Goal: Task Accomplishment & Management: Use online tool/utility

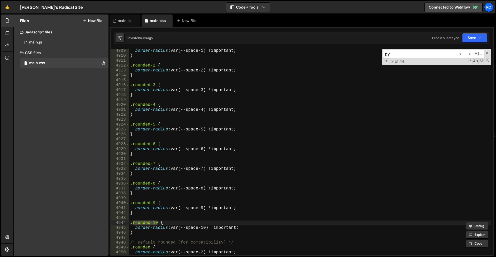
scroll to position [7297, 0]
click at [188, 25] on div "New File" at bounding box center [189, 20] width 31 height 12
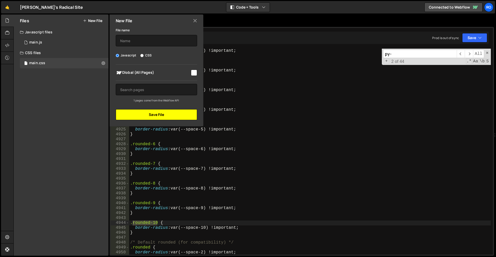
click at [178, 115] on button "Save File" at bounding box center [156, 114] width 81 height 11
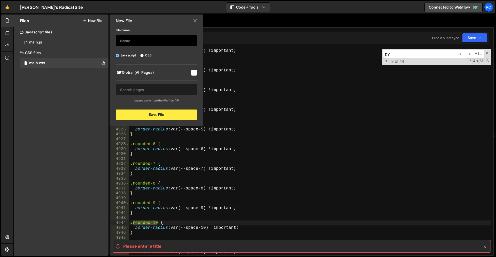
click at [158, 41] on input "text" at bounding box center [156, 40] width 81 height 11
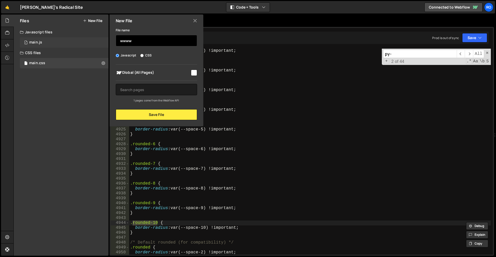
drag, startPoint x: 147, startPoint y: 38, endPoint x: 48, endPoint y: 38, distance: 99.0
click at [50, 38] on div "Files New File Javascript files 1 main.js 0 CSS files main.css 0 Copy share lin…" at bounding box center [61, 134] width 95 height 241
type input "il"
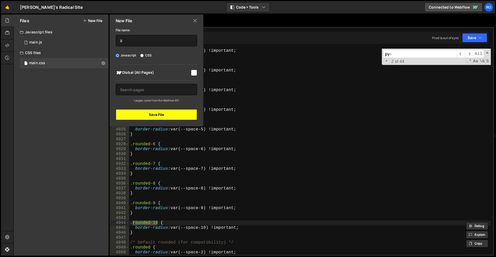
click at [149, 114] on button "Save File" at bounding box center [156, 114] width 81 height 11
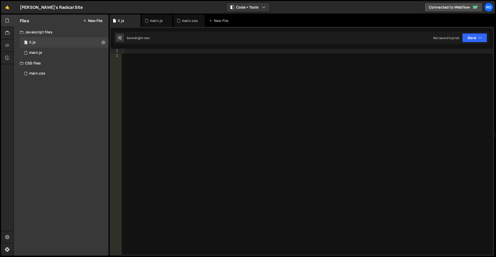
click at [196, 112] on div at bounding box center [307, 156] width 371 height 215
paste textarea "let cleanupWork, navWrap = document.querySelector(".nav-w"),"
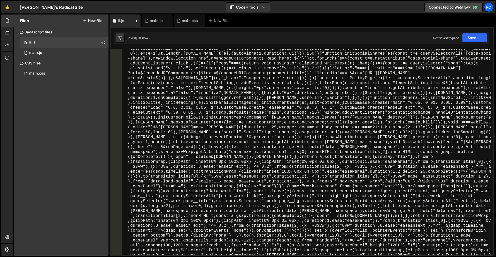
scroll to position [938, 0]
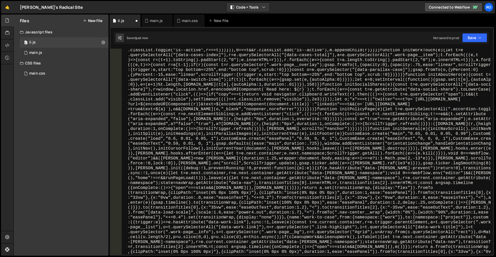
type textarea "let cleanupWork, navWrap = document.querySelector(".nav-w"),"
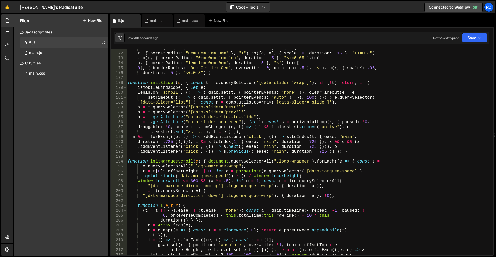
scroll to position [868, 0]
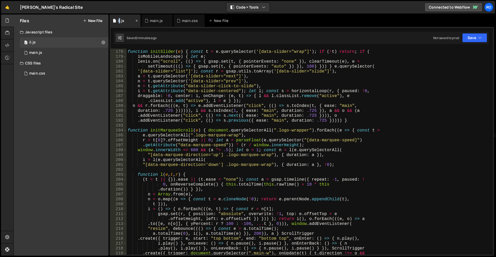
drag, startPoint x: 124, startPoint y: 21, endPoint x: 127, endPoint y: 19, distance: 4.3
click at [120, 19] on div "il.js" at bounding box center [121, 20] width 6 height 5
click at [138, 20] on icon at bounding box center [137, 20] width 4 height 5
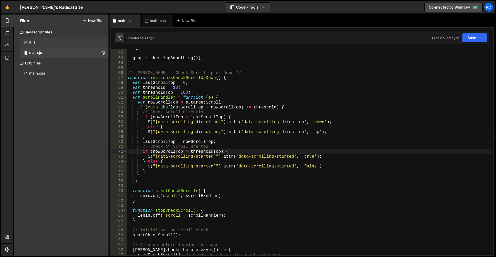
scroll to position [518, 0]
click at [103, 42] on div "0 il.js 0" at bounding box center [64, 42] width 89 height 10
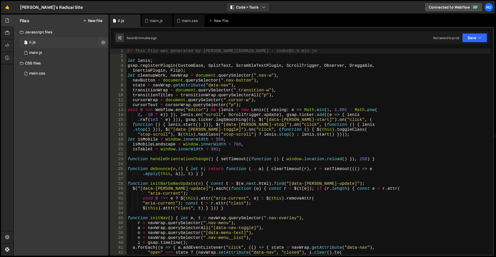
scroll to position [0, 0]
click at [95, 41] on div "0 il.js 0" at bounding box center [64, 42] width 89 height 10
click at [104, 41] on icon at bounding box center [104, 42] width 4 height 5
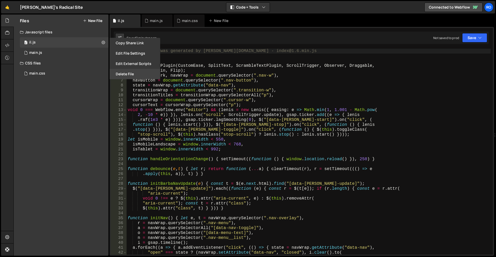
click at [126, 72] on button "Delete File" at bounding box center [135, 74] width 51 height 10
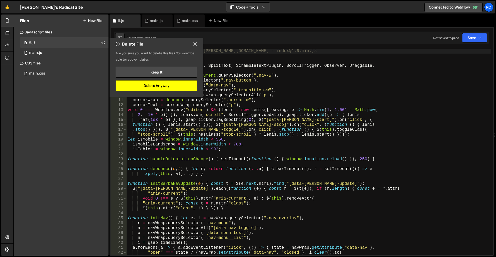
click at [169, 84] on button "Delete Anyway" at bounding box center [156, 85] width 81 height 11
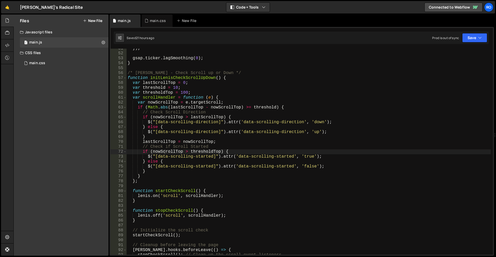
scroll to position [518, 0]
click at [171, 81] on div "}) ; gsap . ticker . lagSmoothing ( 0 ) ; } /* [PERSON_NAME] - Check Scroll up …" at bounding box center [309, 153] width 364 height 215
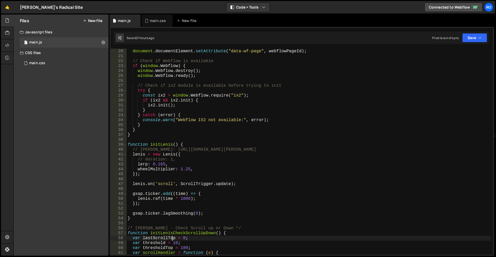
scroll to position [31, 0]
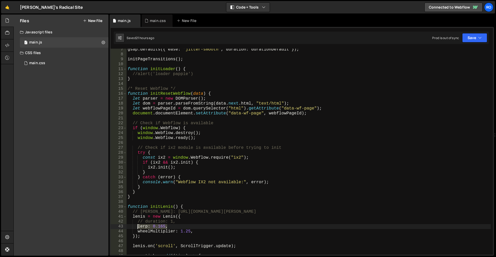
drag, startPoint x: 170, startPoint y: 226, endPoint x: 136, endPoint y: 225, distance: 33.9
click at [136, 225] on div "gsap . defaults ({ ease : "jitter-smooth" , duration : durationDefault }) ; ini…" at bounding box center [309, 154] width 364 height 215
paste textarea "2"
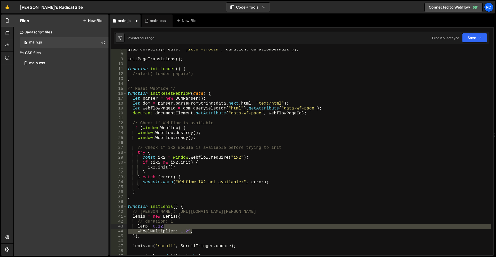
drag, startPoint x: 193, startPoint y: 230, endPoint x: 193, endPoint y: 220, distance: 10.9
click at [190, 225] on div "gsap . defaults ({ ease : "jitter-smooth" , duration : durationDefault }) ; ini…" at bounding box center [309, 154] width 364 height 215
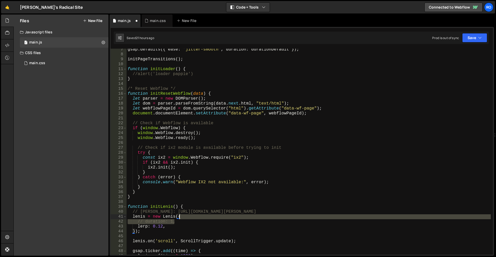
click at [194, 218] on div "gsap . defaults ({ ease : "jitter-smooth" , duration : durationDefault }) ; ini…" at bounding box center [309, 154] width 364 height 215
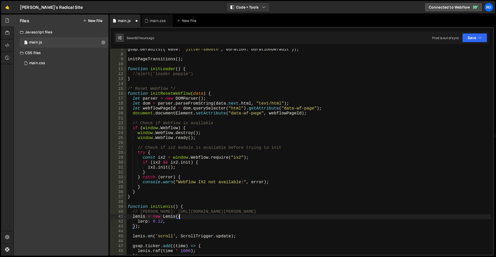
click at [195, 218] on div "gsap . defaults ({ ease : "jitter-smooth" , duration : durationDefault }) ; ini…" at bounding box center [309, 154] width 364 height 215
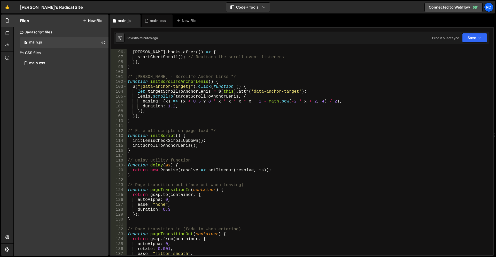
scroll to position [434, 0]
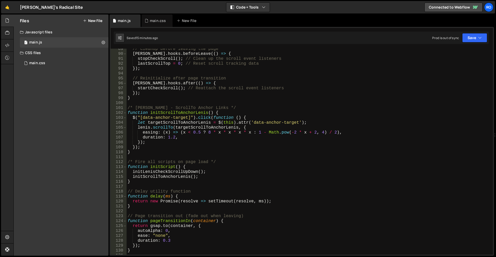
click at [160, 149] on div "// Cleanup before leaving the page [PERSON_NAME] . hooks . beforeLeave (( ) => …" at bounding box center [309, 154] width 364 height 215
click at [156, 153] on div "// Cleanup before leaving the page [PERSON_NAME] . hooks . beforeLeave (( ) => …" at bounding box center [309, 154] width 364 height 215
type textarea "}"
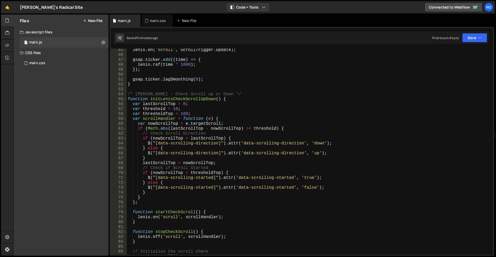
scroll to position [217, 0]
click at [124, 100] on span at bounding box center [125, 99] width 3 height 5
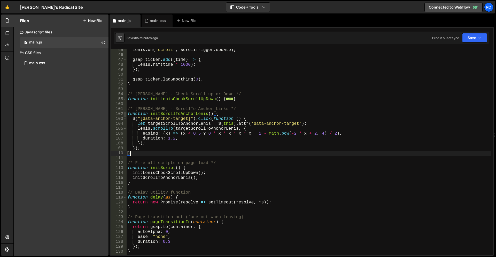
click at [125, 114] on span at bounding box center [125, 113] width 3 height 5
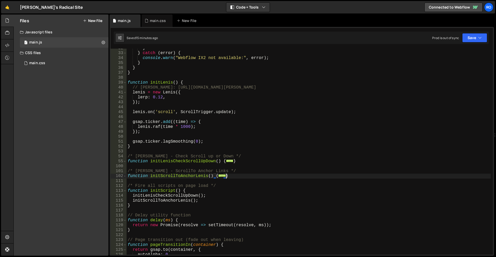
scroll to position [124, 0]
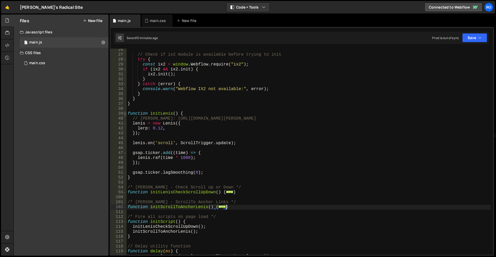
click at [126, 113] on span at bounding box center [125, 113] width 3 height 5
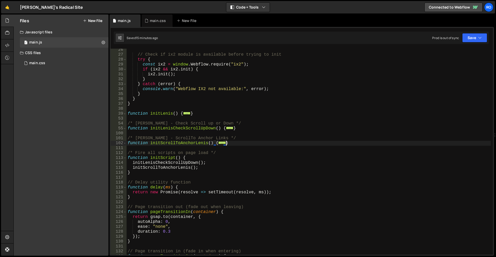
scroll to position [0, 0]
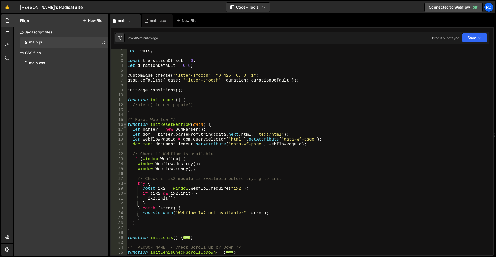
click at [125, 124] on span at bounding box center [125, 124] width 3 height 5
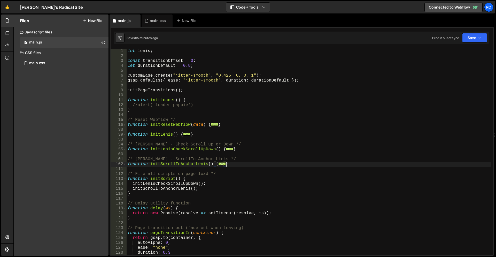
scroll to position [31, 0]
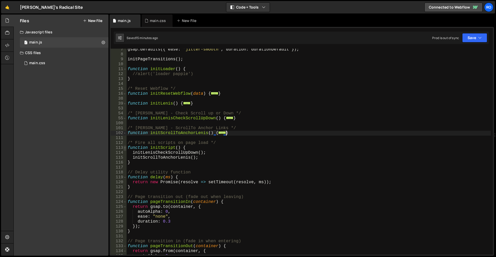
click at [125, 148] on span at bounding box center [125, 147] width 3 height 5
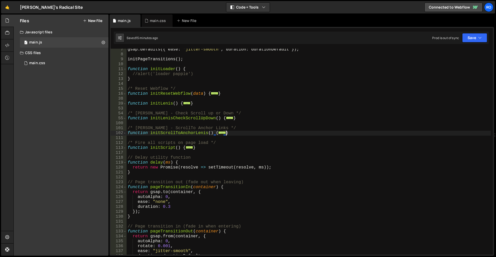
click at [203, 150] on div "gsap . defaults ({ ease : "jitter-smooth" , duration : durationDefault }) ; ini…" at bounding box center [309, 154] width 364 height 215
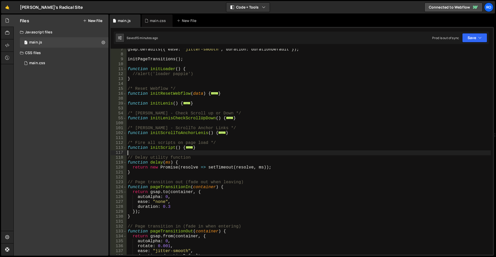
click at [205, 149] on div "gsap . defaults ({ ease : "jitter-smooth" , duration : durationDefault }) ; ini…" at bounding box center [309, 154] width 364 height 215
type textarea "}"
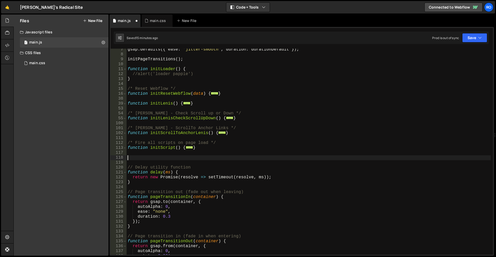
paste textarea "// Delay utility function"
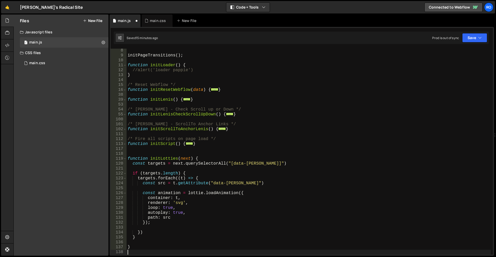
type textarea "// Delay utility function"
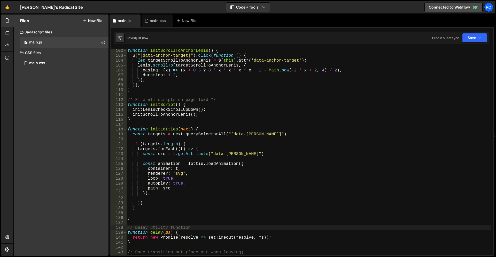
scroll to position [496, 0]
click at [157, 139] on div "function initScrollToAnchorLenis ( ) { $ ( "[data-anchor-target]" ) . click ( f…" at bounding box center [309, 155] width 364 height 215
type textarea "if (targets.length) {"
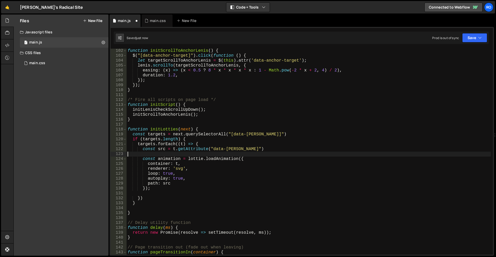
click at [156, 152] on div "function initScrollToAnchorLenis ( ) { $ ( "[data-anchor-target]" ) . click ( f…" at bounding box center [309, 155] width 364 height 215
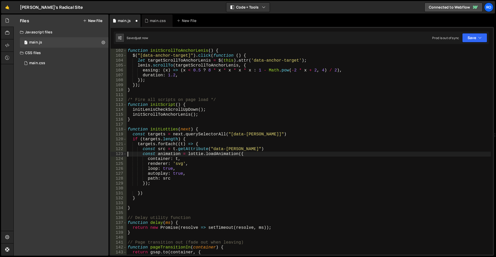
click at [193, 160] on div "function initScrollToAnchorLenis ( ) { $ ( "[data-anchor-target]" ) . click ( f…" at bounding box center [309, 155] width 364 height 215
type textarea "container: t,"
click at [143, 202] on div "function initScrollToAnchorLenis ( ) { $ ( "[data-anchor-target]" ) . click ( f…" at bounding box center [309, 155] width 364 height 215
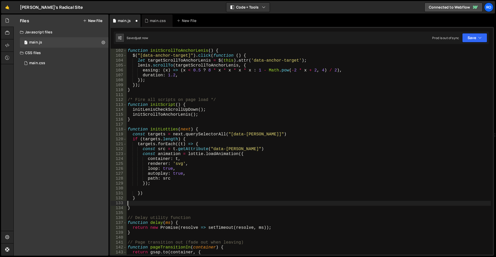
type textarea "}"
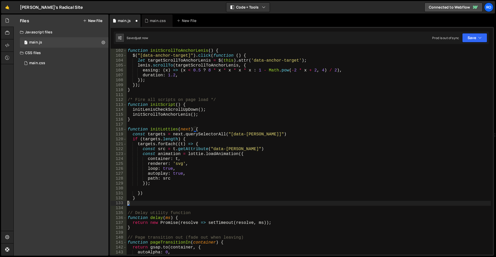
click at [154, 188] on div "function initScrollToAnchorLenis ( ) { $ ( "[data-anchor-target]" ) . click ( f…" at bounding box center [309, 155] width 364 height 215
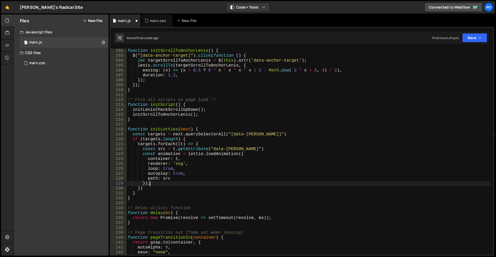
click at [164, 185] on div "function initScrollToAnchorLenis ( ) { $ ( "[data-anchor-target]" ) . click ( f…" at bounding box center [309, 155] width 364 height 215
click at [146, 198] on div "function initScrollToAnchorLenis ( ) { $ ( "[data-anchor-target]" ) . click ( f…" at bounding box center [309, 155] width 364 height 215
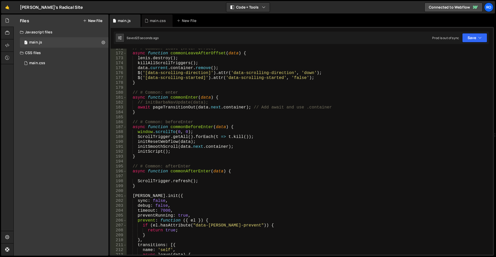
scroll to position [837, 0]
click at [248, 179] on div "// # Common: leave (After Offset) async function commonLeaveAfterOffset ( data …" at bounding box center [309, 153] width 364 height 215
type textarea "ScrollTrigger.refresh();"
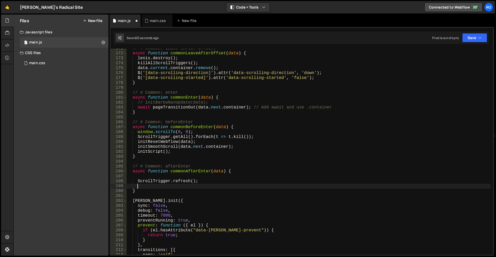
paste textarea "initGeneral(next);"
type textarea "initGeneral(next);"
click at [191, 177] on div "// # Common: leave (After Offset) async function commonLeaveAfterOffset ( data …" at bounding box center [309, 153] width 364 height 215
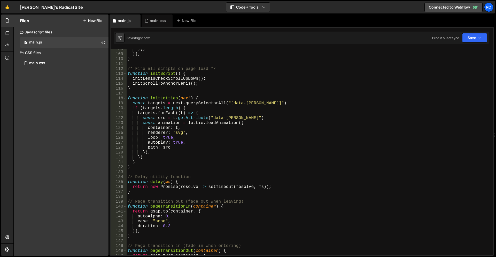
scroll to position [496, 0]
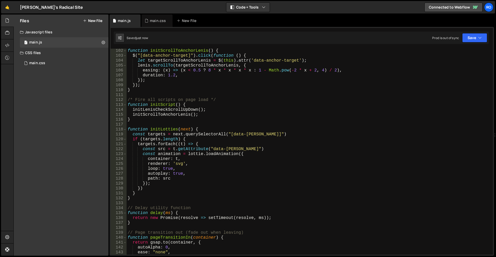
click at [207, 130] on div "function initScrollToAnchorLenis ( ) { $ ( "[data-anchor-target]" ) . click ( f…" at bounding box center [309, 155] width 364 height 215
type textarea "function initLotties(next) {"
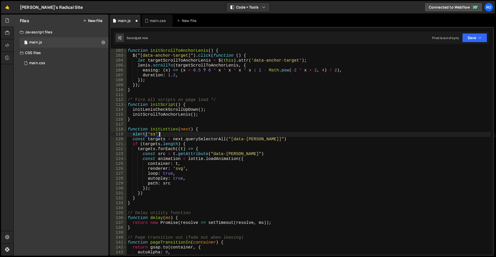
scroll to position [0, 2]
type textarea "alert('ss');"
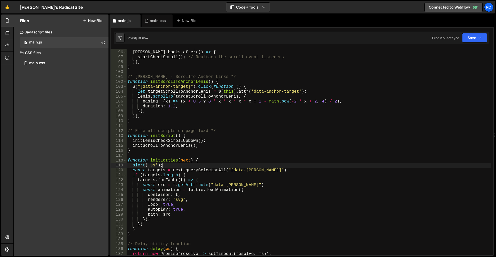
scroll to position [465, 0]
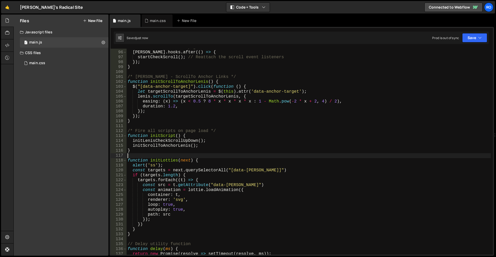
click at [172, 157] on div "// Reinitialize after page transition [PERSON_NAME] . hooks . after (( ) => { s…" at bounding box center [309, 152] width 364 height 215
click at [170, 159] on div "// Reinitialize after page transition [PERSON_NAME] . hooks . after (( ) => { s…" at bounding box center [309, 152] width 364 height 215
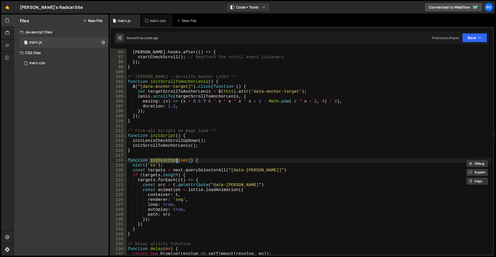
click at [172, 161] on div "// Reinitialize after page transition [PERSON_NAME] . hooks . after (( ) => { s…" at bounding box center [309, 152] width 364 height 206
click at [172, 161] on div "// Reinitialize after page transition [PERSON_NAME] . hooks . after (( ) => { s…" at bounding box center [309, 152] width 364 height 215
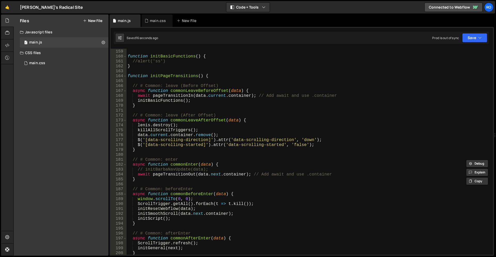
scroll to position [775, 0]
click at [188, 164] on div "} function initBasicFunctions ( ) { //alert('ss') } function initPageTransition…" at bounding box center [309, 151] width 364 height 215
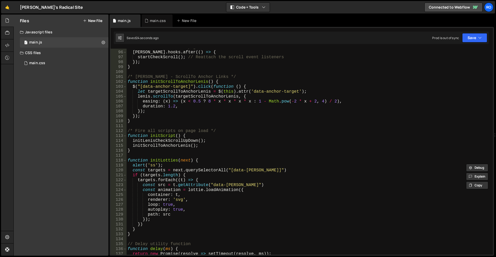
scroll to position [434, 0]
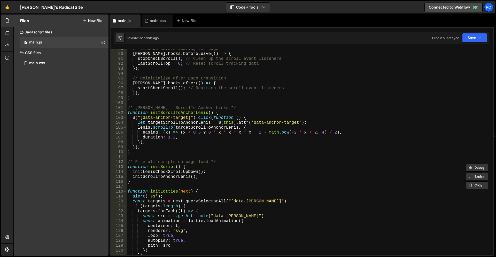
click at [158, 190] on div "// Cleanup before leaving the page [PERSON_NAME] . hooks . beforeLeave (( ) => …" at bounding box center [309, 154] width 364 height 215
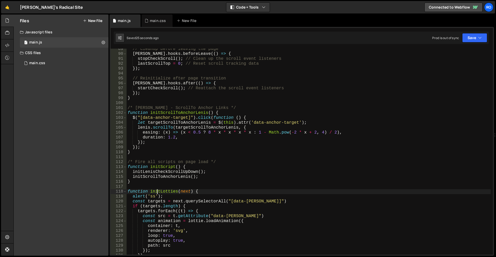
click at [159, 190] on div "// Cleanup before leaving the page [PERSON_NAME] . hooks . beforeLeave (( ) => …" at bounding box center [309, 154] width 364 height 215
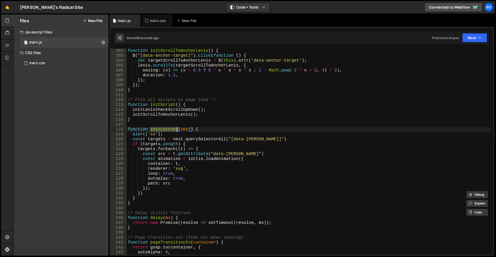
click at [185, 170] on div "function initScrollToAnchorLenis ( ) { $ ( "[data-anchor-target]" ) . click ( f…" at bounding box center [309, 155] width 364 height 215
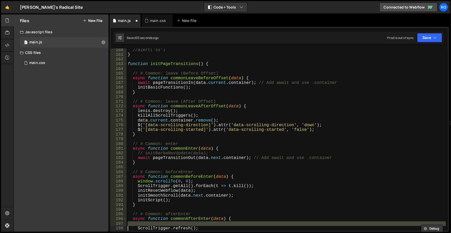
scroll to position [776, 0]
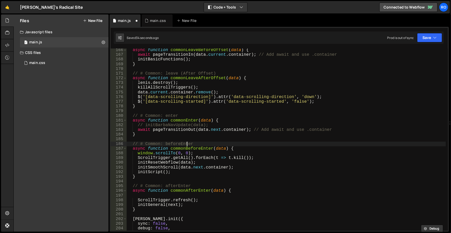
click at [186, 144] on div "async function commonLeaveBeforeOffset ( data ) { await pageTransitionIn ( data…" at bounding box center [286, 144] width 319 height 192
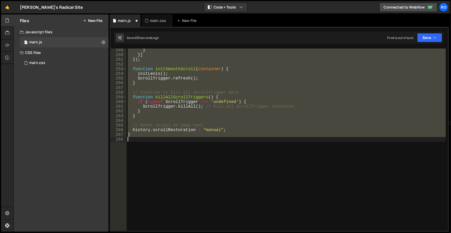
type textarea "ScrollTrigger.refresh();"
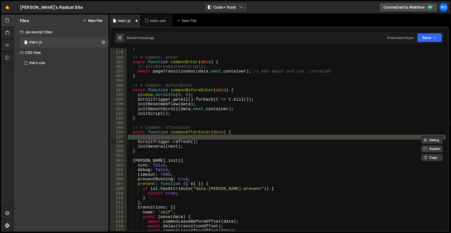
click at [193, 137] on div "} // # Common: enter async function commonEnter ( data ) { // initBarbaNavUpdat…" at bounding box center [286, 140] width 319 height 182
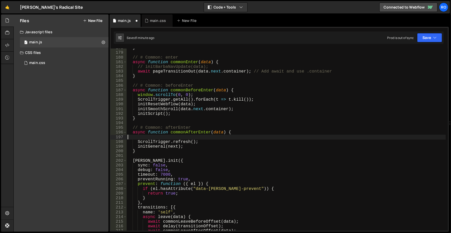
paste textarea "initLotties(next)"
click at [159, 136] on div "} // # Common: enter async function commonEnter ( data ) { // initBarbaNavUpdat…" at bounding box center [286, 142] width 319 height 192
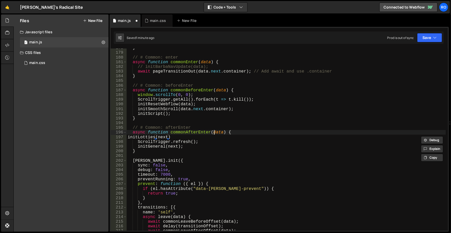
click at [214, 132] on div "} // # Common: enter async function commonEnter ( data ) { // initBarbaNavUpdat…" at bounding box center [286, 142] width 319 height 192
click at [162, 137] on div "} // # Common: enter async function commonEnter ( data ) { // initBarbaNavUpdat…" at bounding box center [286, 142] width 319 height 192
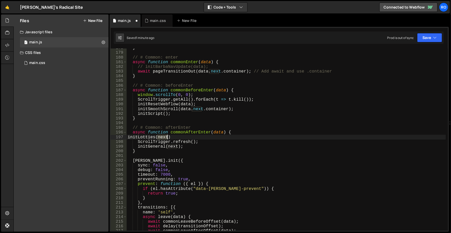
click at [162, 137] on div "} // # Common: enter async function commonEnter ( data ) { // initBarbaNavUpdat…" at bounding box center [286, 142] width 319 height 192
paste textarea "data"
click at [176, 137] on div "} // # Common: enter async function commonEnter ( data ) { // initBarbaNavUpdat…" at bounding box center [286, 142] width 319 height 192
click at [128, 136] on div "} // # Common: enter async function commonEnter ( data ) { // initBarbaNavUpdat…" at bounding box center [286, 142] width 319 height 192
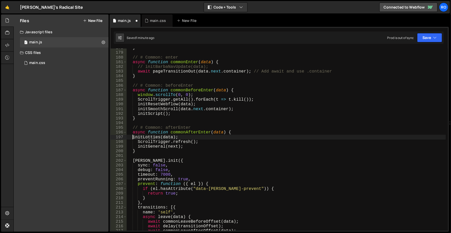
click at [149, 138] on div "} // # Common: enter async function commonEnter ( data ) { // initBarbaNavUpdat…" at bounding box center [286, 142] width 319 height 192
click at [132, 137] on div "} // # Common: enter async function commonEnter ( data ) { // initBarbaNavUpdat…" at bounding box center [286, 140] width 319 height 182
click at [132, 137] on div "} // # Common: enter async function commonEnter ( data ) { // initBarbaNavUpdat…" at bounding box center [286, 142] width 319 height 192
click at [147, 137] on div "} // # Common: enter async function commonEnter ( data ) { // initBarbaNavUpdat…" at bounding box center [286, 142] width 319 height 192
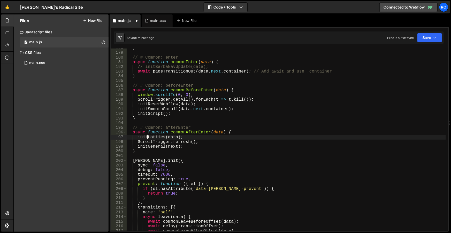
click at [147, 137] on div "} // # Common: enter async function commonEnter ( data ) { // initBarbaNavUpdat…" at bounding box center [286, 142] width 319 height 192
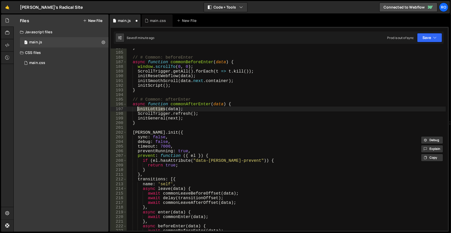
scroll to position [862, 0]
click at [173, 110] on div "} // # Common: beforeEnter async function commonBeforeEnter ( data ) { window .…" at bounding box center [286, 142] width 319 height 192
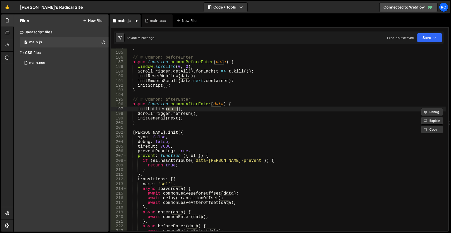
click at [173, 110] on div "} // # Common: beforeEnter async function commonBeforeEnter ( data ) { window .…" at bounding box center [286, 142] width 319 height 192
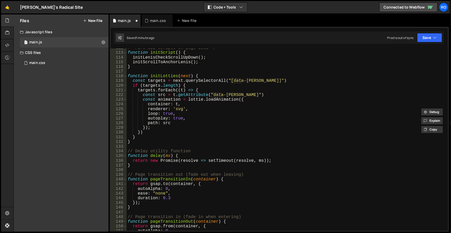
scroll to position [496, 0]
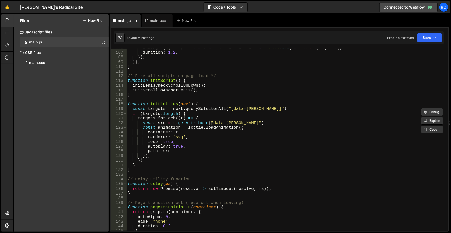
click at [185, 105] on div "easing : ( x ) => ( x < 0.5 ? 8 * x * x * x * x : 1 - Math . pow ( - 2 * x + 2 …" at bounding box center [286, 142] width 319 height 192
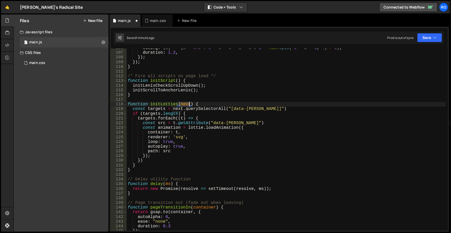
click at [185, 105] on div "easing : ( x ) => ( x < 0.5 ? 8 * x * x * x * x : 1 - Math . pow ( - 2 * x + 2 …" at bounding box center [286, 142] width 319 height 192
paste textarea "data"
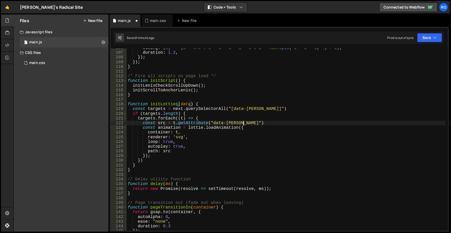
click at [266, 121] on div "easing : ( x ) => ( x < 0.5 ? 8 * x * x * x * x : 1 - Math . pow ( - 2 * x + 2 …" at bounding box center [286, 142] width 319 height 192
click at [404, 81] on div "easing : ( x ) => ( x < 0.5 ? 8 * x * x * x * x : 1 - Math . pow ( - 2 * x + 2 …" at bounding box center [286, 142] width 319 height 192
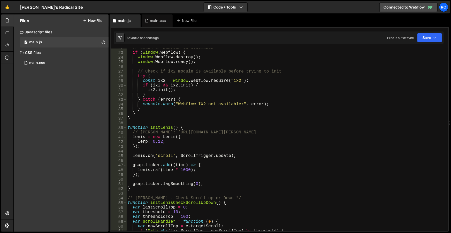
scroll to position [17, 0]
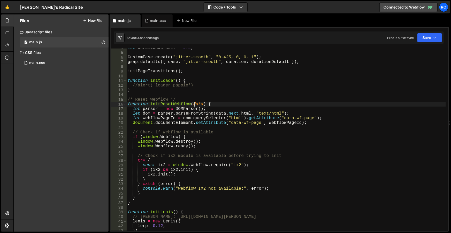
click at [194, 105] on div "let durationDefault = 0.8 ; CustomEase . create ( "jitter-smooth" , "0.425, 0, …" at bounding box center [286, 142] width 319 height 192
click at [187, 104] on div "let durationDefault = 0.8 ; CustomEase . create ( "jitter-smooth" , "0.425, 0, …" at bounding box center [286, 142] width 319 height 192
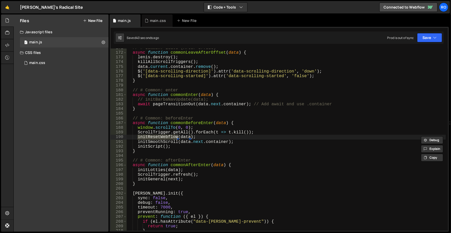
click at [172, 136] on div "// # Common: leave (After Offset) async function commonLeaveAfterOffset ( data …" at bounding box center [286, 140] width 319 height 182
click at [172, 136] on div "// # Common: leave (After Offset) async function commonLeaveAfterOffset ( data …" at bounding box center [286, 142] width 319 height 192
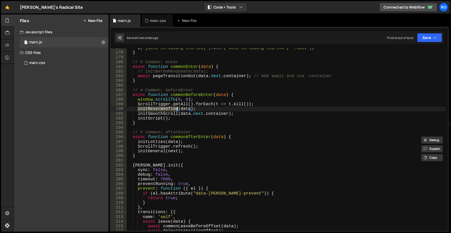
scroll to position [829, 0]
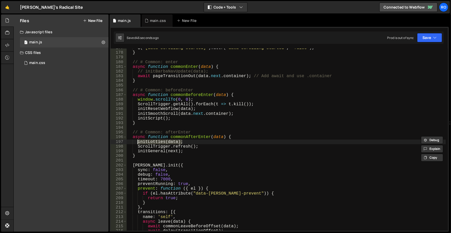
drag, startPoint x: 187, startPoint y: 140, endPoint x: 136, endPoint y: 141, distance: 50.4
click at [136, 141] on div "$ ( '[data-scrolling-started]' ) . attr ( 'data-scrolling-started' , 'false' ) …" at bounding box center [286, 142] width 319 height 192
type textarea "initLotties(data);"
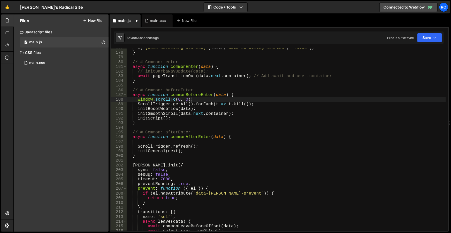
click at [206, 100] on div "$ ( '[data-scrolling-started]' ) . attr ( 'data-scrolling-started' , 'false' ) …" at bounding box center [286, 142] width 319 height 192
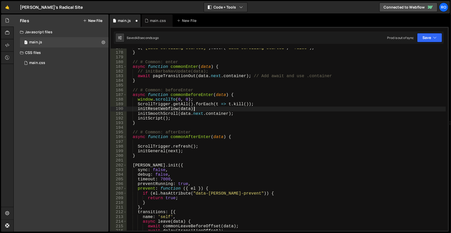
click at [226, 109] on div "$ ( '[data-scrolling-started]' ) . attr ( 'data-scrolling-started' , 'false' ) …" at bounding box center [286, 142] width 319 height 192
click at [200, 117] on div "$ ( '[data-scrolling-started]' ) . attr ( 'data-scrolling-started' , 'false' ) …" at bounding box center [286, 142] width 319 height 192
type textarea "initScript();"
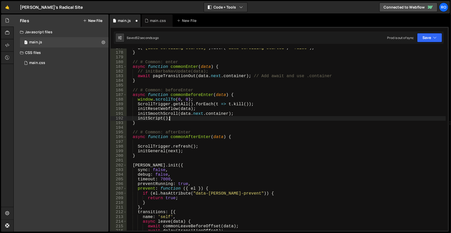
paste textarea "initLotties(data);"
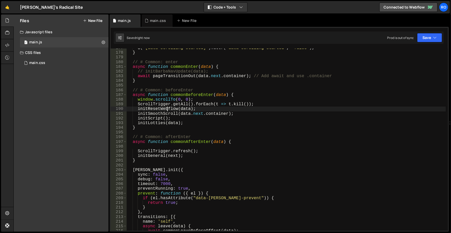
click at [166, 109] on div "$ ( '[data-scrolling-started]' ) . attr ( 'data-scrolling-started' , 'false' ) …" at bounding box center [286, 142] width 319 height 192
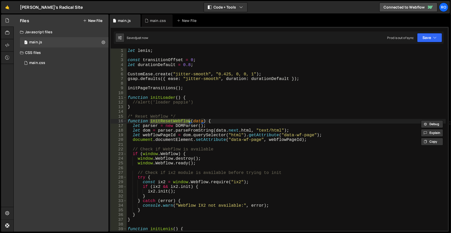
click at [196, 123] on div "let [PERSON_NAME] ; const transitionOffset = 0 ; let durationDefault = 0.8 ; Cu…" at bounding box center [286, 145] width 319 height 192
click at [184, 121] on div "let [PERSON_NAME] ; const transitionOffset = 0 ; let durationDefault = 0.8 ; Cu…" at bounding box center [286, 145] width 319 height 192
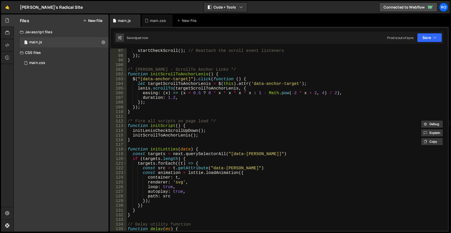
scroll to position [451, 0]
click at [172, 150] on div "[PERSON_NAME] . hooks . after (( ) => { startCheckScroll ( ) ; // Reattach the …" at bounding box center [286, 140] width 319 height 192
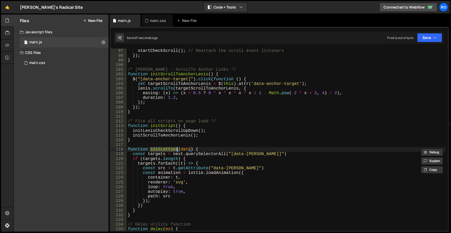
click at [183, 150] on div "[PERSON_NAME] . hooks . after (( ) => { startCheckScroll ( ) ; // Reattach the …" at bounding box center [286, 140] width 319 height 192
click at [187, 149] on div "[PERSON_NAME] . hooks . after (( ) => { startCheckScroll ( ) ; // Reattach the …" at bounding box center [286, 140] width 319 height 182
click at [187, 149] on div "[PERSON_NAME] . hooks . after (( ) => { startCheckScroll ( ) ; // Reattach the …" at bounding box center [286, 140] width 319 height 192
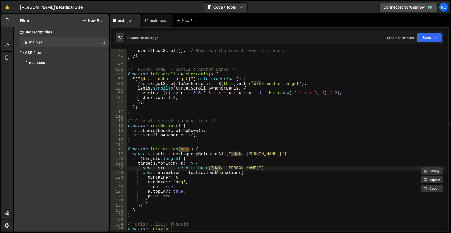
click at [187, 149] on div "[PERSON_NAME] . hooks . after (( ) => { startCheckScroll ( ) ; // Reattach the …" at bounding box center [286, 140] width 319 height 192
click at [175, 149] on div "[PERSON_NAME] . hooks . after (( ) => { startCheckScroll ( ) ; // Reattach the …" at bounding box center [286, 140] width 319 height 192
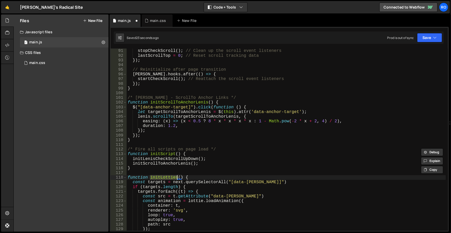
scroll to position [423, 0]
click at [169, 178] on div "[PERSON_NAME] . hooks . beforeLeave (( ) => { stopCheckScroll ( ) ; // Clean up…" at bounding box center [286, 140] width 319 height 182
click at [169, 178] on div "[PERSON_NAME] . hooks . beforeLeave (( ) => { stopCheckScroll ( ) ; // Clean up…" at bounding box center [286, 140] width 319 height 192
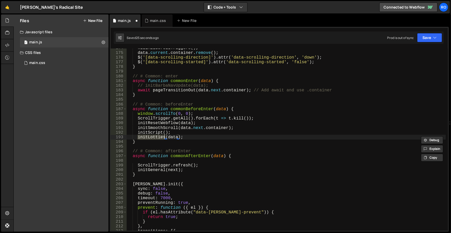
scroll to position [815, 0]
click at [168, 137] on div "killAllScrollTriggers ( ) ; data . current . container . remove ( ) ; $ ( '[dat…" at bounding box center [286, 142] width 319 height 192
type textarea "initLotties();"
drag, startPoint x: 156, startPoint y: 137, endPoint x: 137, endPoint y: 138, distance: 19.6
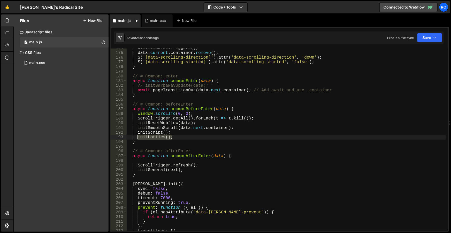
click at [137, 138] on div "killAllScrollTriggers ( ) ; data . current . container . remove ( ) ; $ ( '[dat…" at bounding box center [286, 142] width 319 height 192
click at [178, 137] on div "killAllScrollTriggers ( ) ; data . current . container . remove ( ) ; $ ( '[dat…" at bounding box center [286, 142] width 319 height 192
click at [181, 132] on div "killAllScrollTriggers ( ) ; data . current . container . remove ( ) ; $ ( '[dat…" at bounding box center [286, 142] width 319 height 192
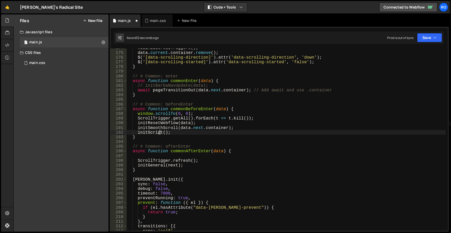
click at [160, 134] on div "killAllScrollTriggers ( ) ; data . current . container . remove ( ) ; $ ( '[dat…" at bounding box center [286, 142] width 319 height 192
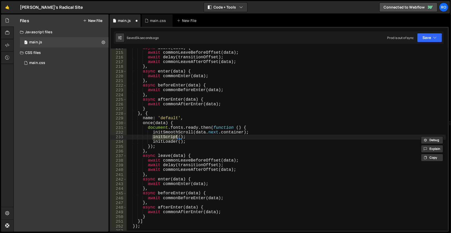
scroll to position [435, 0]
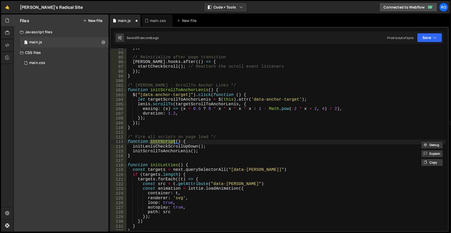
type textarea "initScrollToAnchorLenis();"
click at [202, 149] on div "}) ; // Reinitialize after page transition [PERSON_NAME] . hooks . after (( ) =…" at bounding box center [286, 142] width 319 height 192
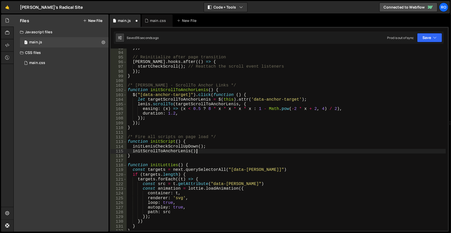
scroll to position [0, 0]
paste textarea "initLotties();"
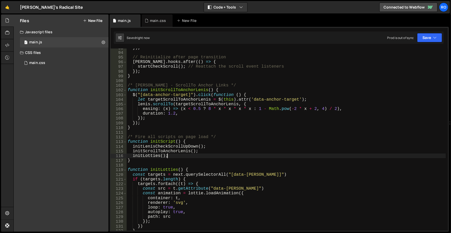
click at [152, 155] on div "}) ; // Reinitialize after page transition [PERSON_NAME] . hooks . after (( ) =…" at bounding box center [286, 142] width 319 height 192
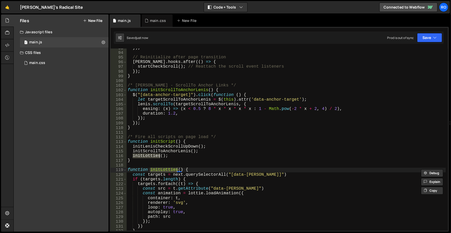
type textarea "initLotties();"
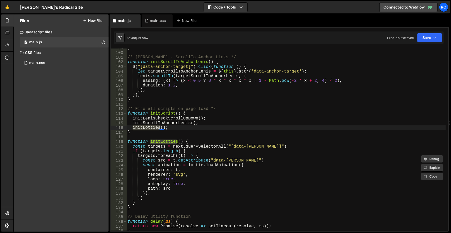
scroll to position [491, 0]
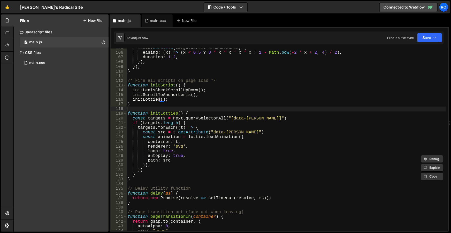
type textarea "/* Fire all scripts on page load */"
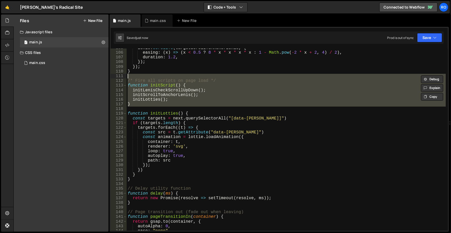
drag, startPoint x: 141, startPoint y: 108, endPoint x: 110, endPoint y: 76, distance: 44.8
click at [110, 76] on div ".rounded-10 { 4909 4910 4911 4912 4913 4914 4915 4916 4917 4918 4919 4920 4921 …" at bounding box center [279, 129] width 339 height 205
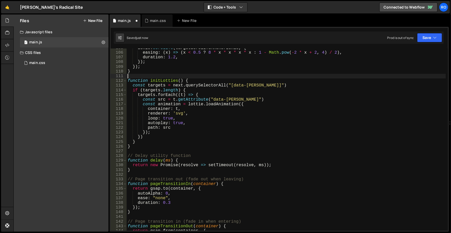
click at [143, 149] on div "[PERSON_NAME] . scrollTo ( targetScrollToAnchorLenis , { easing : ( x ) => ( x …" at bounding box center [286, 142] width 319 height 192
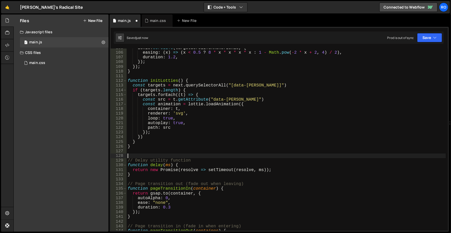
paste textarea
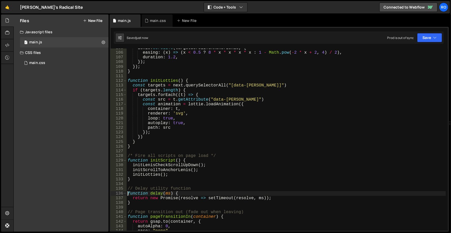
click at [192, 82] on div "[PERSON_NAME] . scrollTo ( targetScrollToAnchorLenis , { easing : ( x ) => ( x …" at bounding box center [286, 142] width 319 height 192
type textarea "function initLotties() {"
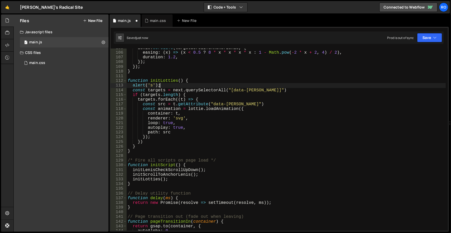
scroll to position [0, 2]
type textarea "alert('s');"
click at [227, 75] on div "[PERSON_NAME] . scrollTo ( targetScrollToAnchorLenis , { easing : ( x ) => ( x …" at bounding box center [286, 142] width 319 height 192
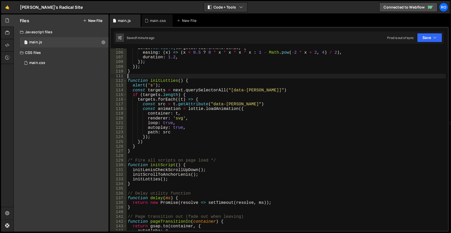
scroll to position [0, 0]
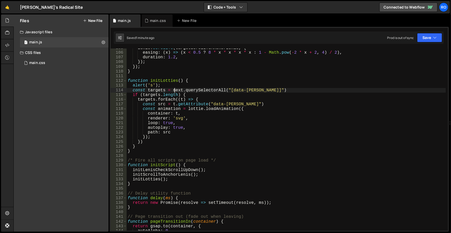
click at [175, 92] on div "[PERSON_NAME] . scrollTo ( targetScrollToAnchorLenis , { easing : ( x ) => ( x …" at bounding box center [286, 142] width 319 height 192
click at [179, 80] on div "[PERSON_NAME] . scrollTo ( targetScrollToAnchorLenis , { easing : ( x ) => ( x …" at bounding box center [286, 142] width 319 height 192
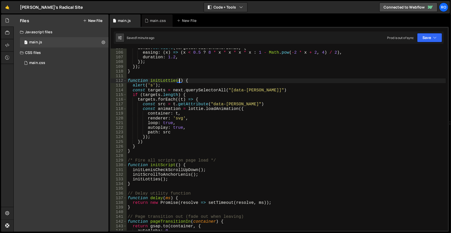
click at [179, 80] on div "[PERSON_NAME] . scrollTo ( targetScrollToAnchorLenis , { easing : ( x ) => ( x …" at bounding box center [286, 142] width 319 height 192
paste textarea "next"
click at [179, 80] on div "[PERSON_NAME] . scrollTo ( targetScrollToAnchorLenis , { easing : ( x ) => ( x …" at bounding box center [286, 140] width 319 height 182
paste textarea "next"
click at [169, 82] on div "[PERSON_NAME] . scrollTo ( targetScrollToAnchorLenis , { easing : ( x ) => ( x …" at bounding box center [286, 142] width 319 height 192
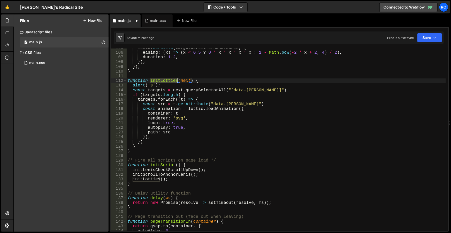
click at [169, 82] on div "[PERSON_NAME] . scrollTo ( targetScrollToAnchorLenis , { easing : ( x ) => ( x …" at bounding box center [286, 142] width 319 height 192
click at [163, 179] on div "[PERSON_NAME] . scrollTo ( targetScrollToAnchorLenis , { easing : ( x ) => ( x …" at bounding box center [286, 142] width 319 height 192
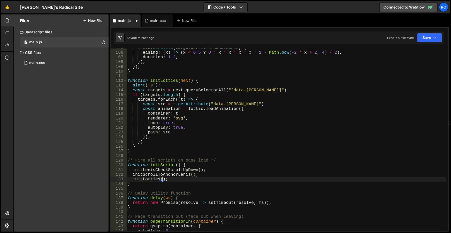
paste textarea "next"
click at [178, 165] on div "[PERSON_NAME] . scrollTo ( targetScrollToAnchorLenis , { easing : ( x ) => ( x …" at bounding box center [286, 142] width 319 height 192
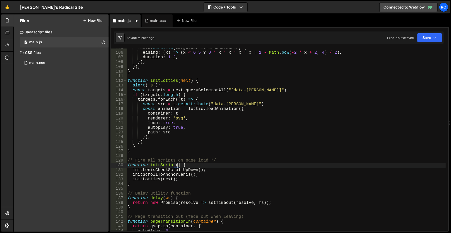
paste textarea "next"
click at [248, 169] on div "[PERSON_NAME] . scrollTo ( targetScrollToAnchorLenis , { easing : ( x ) => ( x …" at bounding box center [286, 142] width 319 height 192
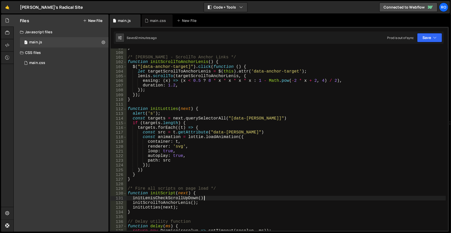
click at [178, 119] on div "} /* [PERSON_NAME] - ScrollTo Anchor Links */ function initScrollToAnchorLenis …" at bounding box center [286, 142] width 319 height 192
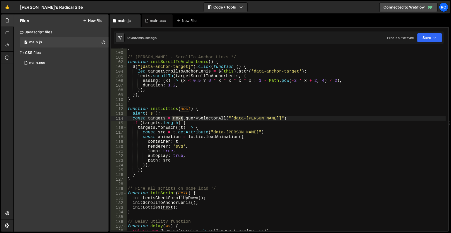
click at [178, 119] on div "} /* [PERSON_NAME] - ScrollTo Anchor Links */ function initScrollToAnchorLenis …" at bounding box center [286, 142] width 319 height 192
paste textarea "documen"
click at [184, 109] on div "} /* [PERSON_NAME] - ScrollTo Anchor Links */ function initScrollToAnchorLenis …" at bounding box center [286, 142] width 319 height 192
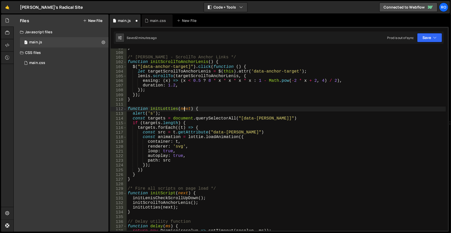
click at [184, 109] on div "} /* [PERSON_NAME] - ScrollTo Anchor Links */ function initScrollToAnchorLenis …" at bounding box center [286, 142] width 319 height 192
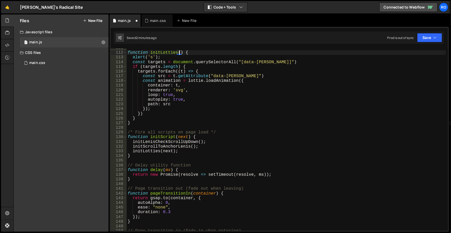
scroll to position [519, 0]
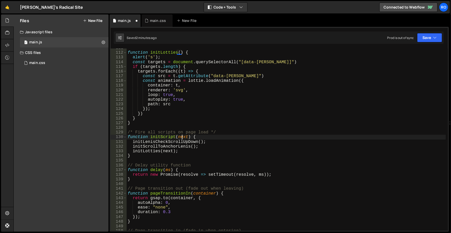
click at [181, 137] on div "function initLotties ( ) { alert ( 's' ) ; const targets = document . querySele…" at bounding box center [286, 142] width 319 height 192
click at [168, 151] on div "function initLotties ( ) { alert ( 's' ) ; const targets = document . querySele…" at bounding box center [286, 142] width 319 height 192
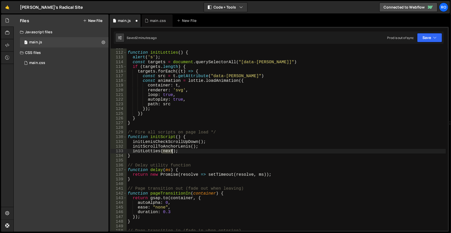
click at [168, 151] on div "function initLotties ( ) { alert ( 's' ) ; const targets = document . querySele…" at bounding box center [286, 142] width 319 height 192
click at [211, 149] on div "function initLotties ( ) { alert ( 's' ) ; const targets = document . querySele…" at bounding box center [286, 142] width 319 height 192
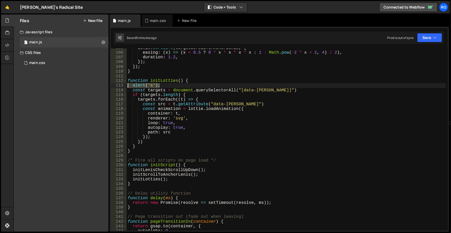
drag, startPoint x: 170, startPoint y: 84, endPoint x: 122, endPoint y: 86, distance: 48.4
click at [122, 86] on div "initLotties(); 105 106 107 108 109 110 111 112 113 114 115 116 117 118 119 120 …" at bounding box center [279, 140] width 337 height 182
type textarea "alert('s');"
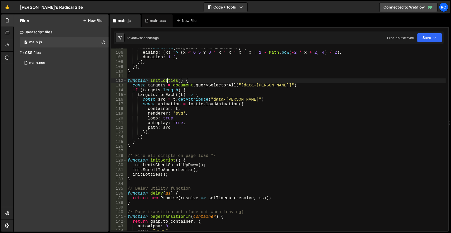
click at [167, 80] on div "[PERSON_NAME] . scrollTo ( targetScrollToAnchorLenis , { easing : ( x ) => ( x …" at bounding box center [286, 142] width 319 height 192
click at [132, 175] on div "[PERSON_NAME] . scrollTo ( targetScrollToAnchorLenis , { easing : ( x ) => ( x …" at bounding box center [286, 142] width 319 height 192
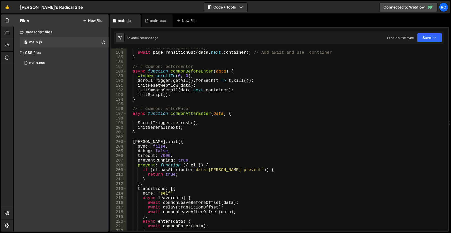
scroll to position [858, 0]
click at [157, 127] on div "// initBarbaNavUpdate(data); await pageTransitionOut ( data . next . container …" at bounding box center [286, 142] width 319 height 192
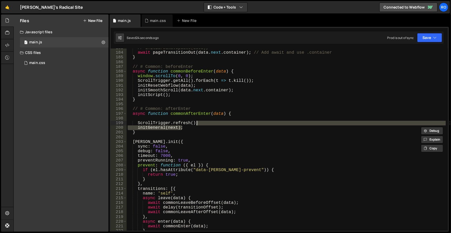
drag, startPoint x: 188, startPoint y: 130, endPoint x: 207, endPoint y: 122, distance: 21.0
click at [207, 122] on div "// initBarbaNavUpdate(data); await pageTransitionOut ( data . next . container …" at bounding box center [286, 142] width 319 height 192
type textarea "ScrollTrigger.refresh();"
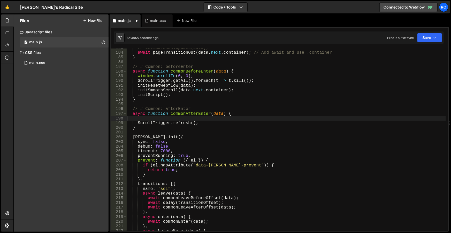
click at [210, 119] on div "// initBarbaNavUpdate(data); await pageTransitionOut ( data . next . container …" at bounding box center [286, 142] width 319 height 192
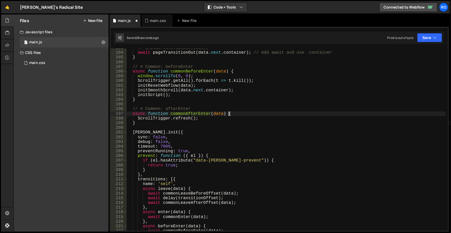
click at [238, 114] on div "// initBarbaNavUpdate(data); await pageTransitionOut ( data . next . container …" at bounding box center [286, 142] width 319 height 192
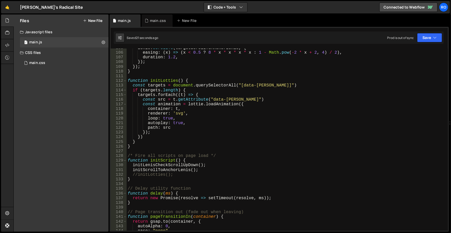
scroll to position [491, 0]
click at [137, 174] on div "[PERSON_NAME] . scrollTo ( targetScrollToAnchorLenis , { easing : ( x ) => ( x …" at bounding box center [286, 142] width 319 height 192
click at [151, 144] on div "[PERSON_NAME] . scrollTo ( targetScrollToAnchorLenis , { easing : ( x ) => ( x …" at bounding box center [286, 142] width 319 height 192
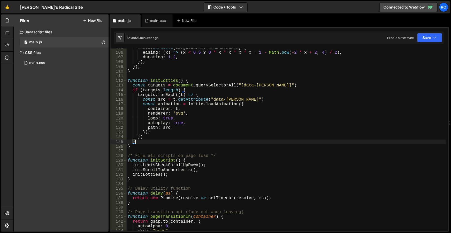
type textarea "}"
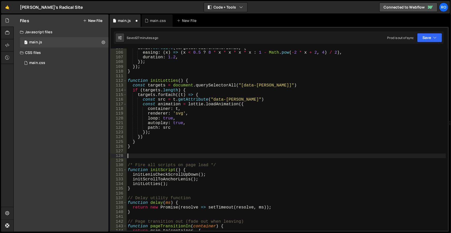
paste textarea "}"
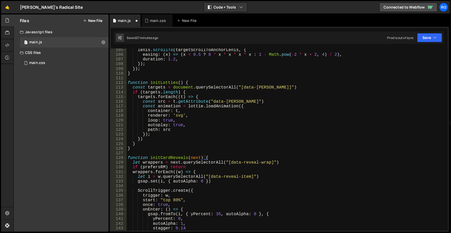
scroll to position [489, 0]
click at [196, 158] on div "[PERSON_NAME] . scrollTo ( targetScrollToAnchorLenis , { easing : ( x ) => ( x …" at bounding box center [286, 144] width 319 height 192
click at [180, 88] on div "[PERSON_NAME] . scrollTo ( targetScrollToAnchorLenis , { easing : ( x ) => ( x …" at bounding box center [286, 144] width 319 height 192
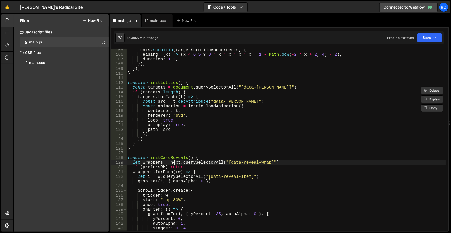
click at [174, 162] on div "[PERSON_NAME] . scrollTo ( targetScrollToAnchorLenis , { easing : ( x ) => ( x …" at bounding box center [286, 144] width 319 height 192
paste textarea "documen"
click at [253, 163] on div "[PERSON_NAME] . scrollTo ( targetScrollToAnchorLenis , { easing : ( x ) => ( x …" at bounding box center [286, 144] width 319 height 192
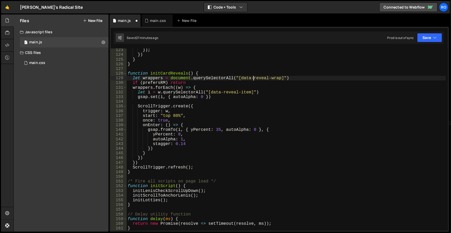
scroll to position [574, 0]
click at [155, 171] on div "}) ; }) } } function initCardReveals ( ) { let wrappers = document . querySelec…" at bounding box center [286, 144] width 319 height 192
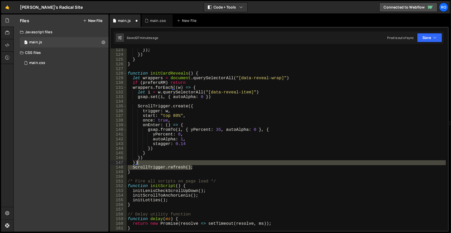
drag, startPoint x: 195, startPoint y: 167, endPoint x: 198, endPoint y: 159, distance: 8.8
click at [193, 163] on div "}) ; }) } } function initCardReveals ( ) { let wrappers = document . querySelec…" at bounding box center [286, 144] width 319 height 192
click at [147, 162] on div "}) ; }) } } function initCardReveals ( ) { let wrappers = document . querySelec…" at bounding box center [286, 140] width 319 height 182
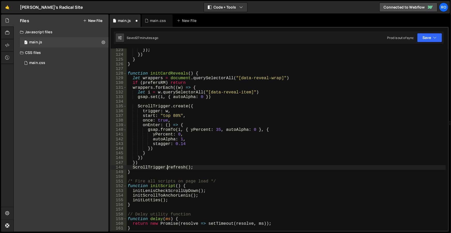
click at [166, 169] on div "}) ; }) } } function initCardReveals ( ) { let wrappers = document . querySelec…" at bounding box center [286, 144] width 319 height 192
click at [165, 174] on div "}) ; }) } } function initCardReveals ( ) { let wrappers = document . querySelec…" at bounding box center [286, 144] width 319 height 192
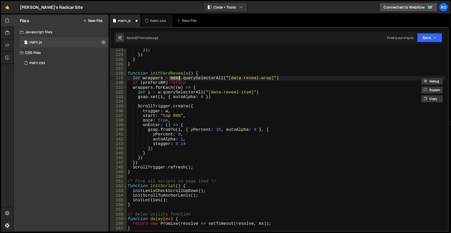
type textarea "function initCardReveals(next) {"
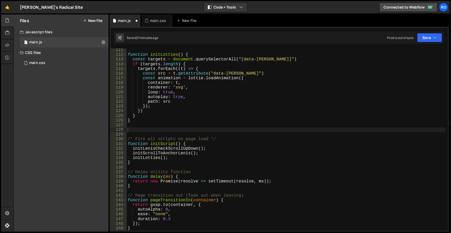
scroll to position [489, 0]
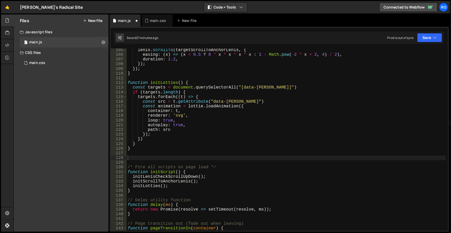
click at [178, 156] on div "[PERSON_NAME] . scrollTo ( targetScrollToAnchorLenis , { easing : ( x ) => ( x …" at bounding box center [286, 144] width 319 height 192
paste textarea "}"
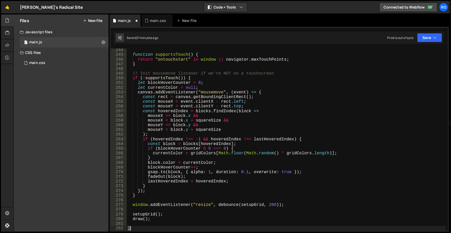
scroll to position [1142, 0]
click at [145, 212] on div "function supportsTouch ( ) { return "ontouchstart" in window || navigator . max…" at bounding box center [286, 144] width 319 height 192
click at [150, 214] on div "function supportsTouch ( ) { return "ontouchstart" in window || navigator . max…" at bounding box center [286, 144] width 319 height 192
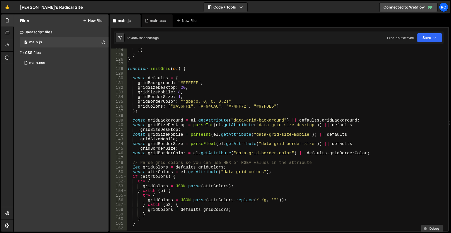
scroll to position [550, 0]
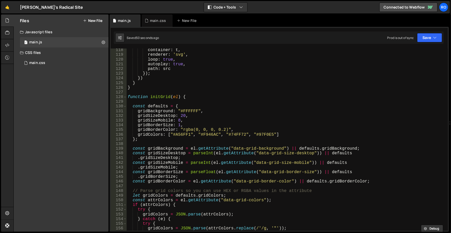
click at [163, 97] on div "container : t , renderer : 'svg' , loop : true , autoplay : true , path : src }…" at bounding box center [286, 144] width 319 height 192
click at [173, 98] on div "container : t , renderer : 'svg' , loop : true , autoplay : true , path : src }…" at bounding box center [286, 144] width 319 height 192
click at [126, 96] on span at bounding box center [125, 97] width 3 height 5
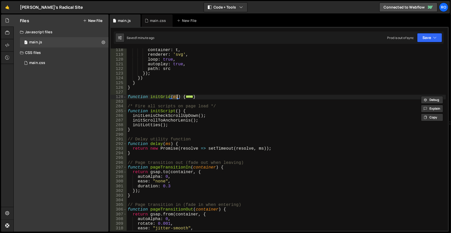
scroll to position [522, 0]
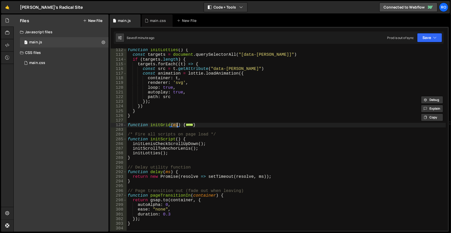
click at [180, 152] on div "function initLotties ( ) { const targets = document . querySelectorAll ( "[data…" at bounding box center [286, 144] width 319 height 192
type textarea "initLotties();"
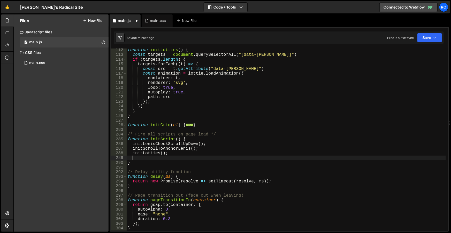
paste textarea "initGrid(el)"
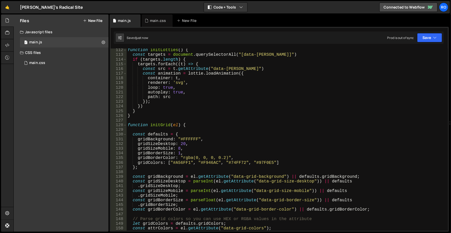
type textarea "initGrid(el)"
click at [180, 119] on div "function initLotties ( ) { const targets = document . querySelectorAll ( "[data…" at bounding box center [286, 144] width 319 height 192
click at [183, 131] on div "function initLotties ( ) { const targets = document . querySelectorAll ( "[data…" at bounding box center [286, 144] width 319 height 192
click at [186, 118] on div "function initLotties ( ) { const targets = document . querySelectorAll ( "[data…" at bounding box center [286, 144] width 319 height 192
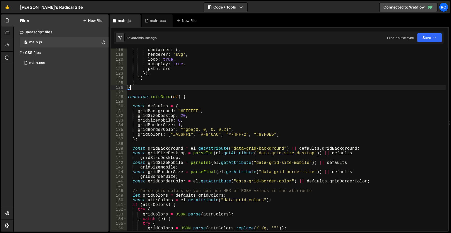
scroll to position [550, 0]
click at [157, 96] on div "container : t , renderer : 'svg' , loop : true , autoplay : true , path : src }…" at bounding box center [286, 144] width 319 height 192
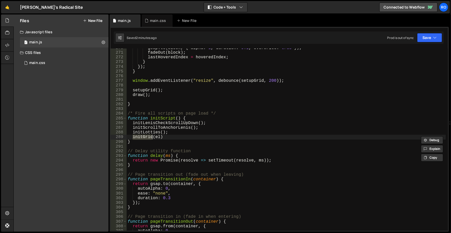
scroll to position [1266, 0]
click at [176, 118] on div "gsap . to ( block , { alpha : 1 , duration : 0.1 , overwrite : true }) ; fadeOu…" at bounding box center [286, 142] width 319 height 192
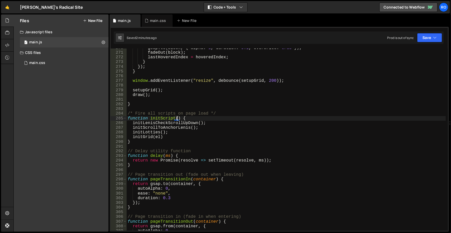
click at [176, 118] on div "gsap . to ( block , { alpha : 1 , duration : 0.1 , overwrite : true }) ; fadeOu…" at bounding box center [286, 142] width 319 height 192
click at [175, 117] on div "gsap . to ( block , { alpha : 1 , duration : 0.1 , overwrite : true }) ; fadeOu…" at bounding box center [286, 140] width 319 height 182
click at [176, 119] on div "gsap . to ( block , { alpha : 1 , duration : 0.1 , overwrite : true }) ; fadeOu…" at bounding box center [286, 142] width 319 height 192
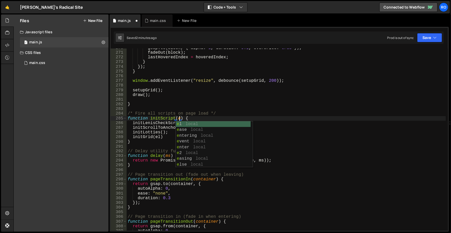
scroll to position [0, 3]
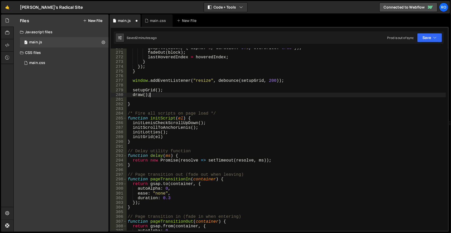
click at [210, 96] on div "gsap . to ( block , { alpha : 1 , duration : 0.1 , overwrite : true }) ; fadeOu…" at bounding box center [286, 142] width 319 height 192
click at [183, 138] on div "gsap . to ( block , { alpha : 1 , duration : 0.1 , overwrite : true }) ; fadeOu…" at bounding box center [286, 142] width 319 height 192
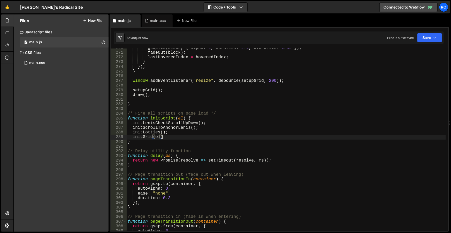
scroll to position [0, 2]
drag, startPoint x: 177, startPoint y: 137, endPoint x: 131, endPoint y: 136, distance: 46.0
click at [131, 136] on div "gsap . to ( block , { alpha : 1 , duration : 0.1 , overwrite : true }) ; fadeOu…" at bounding box center [286, 142] width 319 height 192
paste textarea "document.querySelectorAll("[data-grid]").forEach(el => initGrid(el)"
type textarea "document.querySelectorAll("[data-grid]").forEach(el => initGrid(el));"
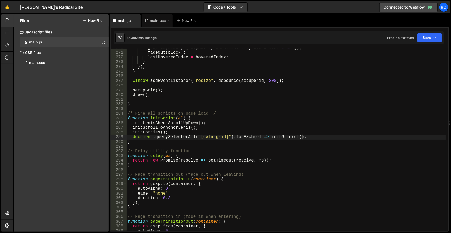
click at [155, 24] on div "main.css" at bounding box center [157, 20] width 31 height 12
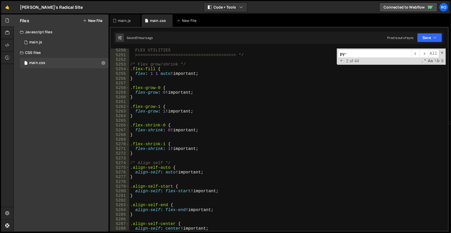
scroll to position [7839, 0]
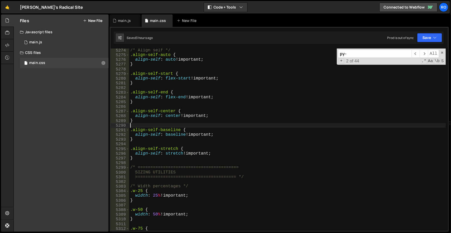
click at [226, 123] on div "/* Align self */ .align-self-auto { align-self : auto !important ; } .align-sel…" at bounding box center [287, 144] width 317 height 192
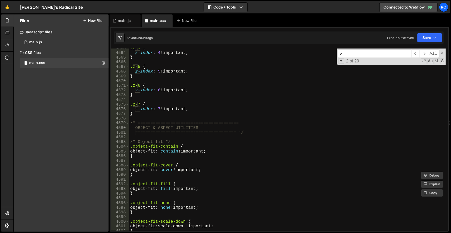
scroll to position [6774, 0]
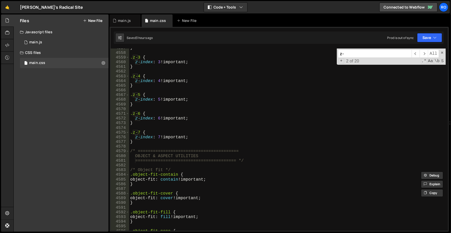
type input "z-"
type textarea "}"
click at [166, 142] on div "} .z-3 { z-index : 3 !important ; } .z-4 { z-index : 4 !important ; } .z-5 { z-…" at bounding box center [287, 142] width 317 height 192
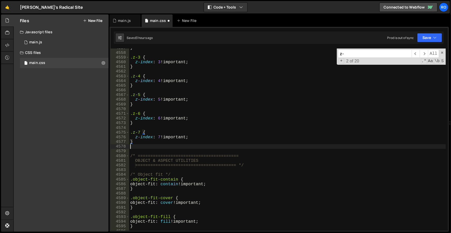
scroll to position [6773, 0]
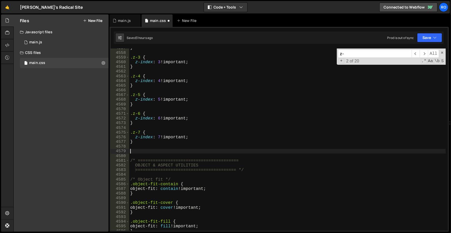
paste textarea "z-min1"
type textarea ".z-min1 {}"
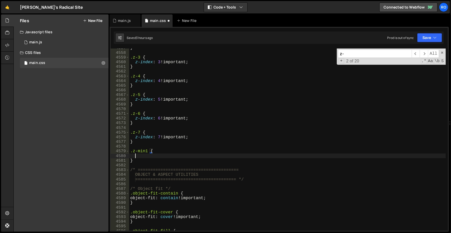
scroll to position [0, 0]
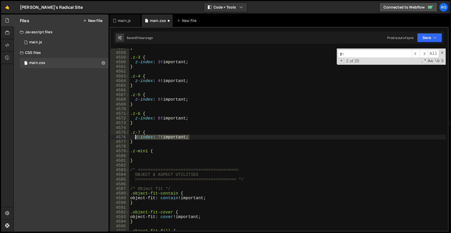
drag, startPoint x: 195, startPoint y: 136, endPoint x: 134, endPoint y: 138, distance: 60.7
click at [134, 138] on div "} .z-3 { z-index : 3 !important ; } .z-4 { z-index : 4 !important ; } .z-5 { z-…" at bounding box center [287, 142] width 317 height 192
type textarea "z-index: 7 !important;"
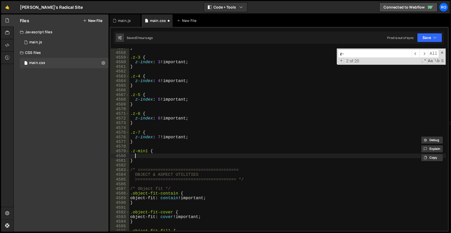
click at [140, 156] on div "} .z-3 { z-index : 3 !important ; } .z-4 { z-index : 4 !important ; } .z-5 { z-…" at bounding box center [287, 142] width 317 height 192
paste textarea "z-index: 7 !important;"
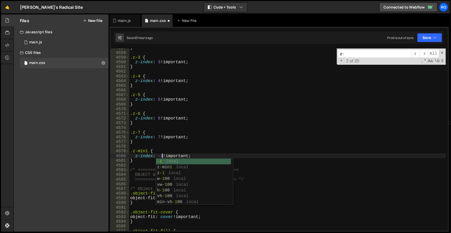
scroll to position [0, 2]
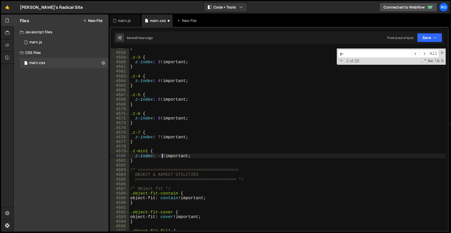
click at [206, 140] on div "} .z-3 { z-index : 3 !important ; } .z-4 { z-index : 4 !important ; } .z-5 { z-…" at bounding box center [287, 142] width 317 height 192
type textarea "}"
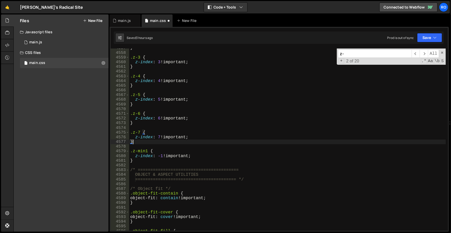
scroll to position [0, 0]
drag, startPoint x: 369, startPoint y: 55, endPoint x: 306, endPoint y: 57, distance: 62.8
click at [306, 57] on div "} .z-3 { z-index : 3 !important ; } .z-4 { z-index : 4 !important ; } .z-5 { z-…" at bounding box center [287, 140] width 317 height 182
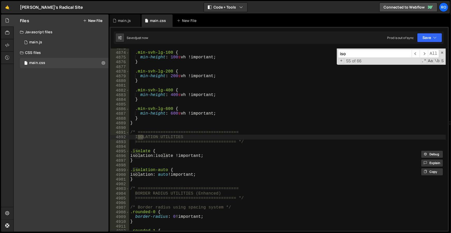
scroll to position [7239, 0]
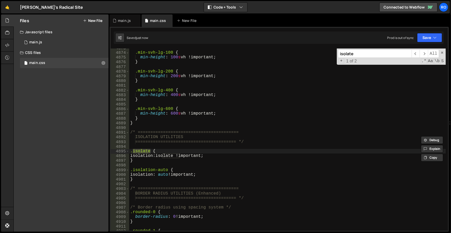
type input "isolate"
click at [144, 149] on div ".min-svh-lg-100 { min-height : 100 s vh !important ; } .min-svh-lg-200 { min-he…" at bounding box center [287, 142] width 317 height 192
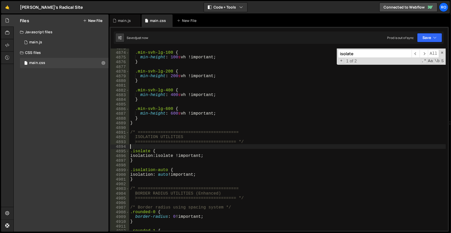
click at [143, 150] on div ".min-svh-lg-100 { min-height : 100 s vh !important ; } .min-svh-lg-200 { min-he…" at bounding box center [287, 142] width 317 height 192
type textarea ".isolate {"
click at [143, 150] on div ".min-svh-lg-100 { min-height : 100 s vh !important ; } .min-svh-lg-200 { min-he…" at bounding box center [287, 142] width 317 height 192
click at [124, 21] on div "main.js" at bounding box center [124, 20] width 13 height 5
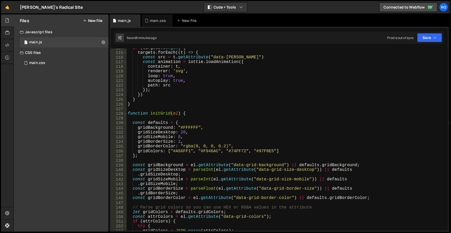
scroll to position [534, 0]
click at [125, 113] on span at bounding box center [125, 114] width 3 height 5
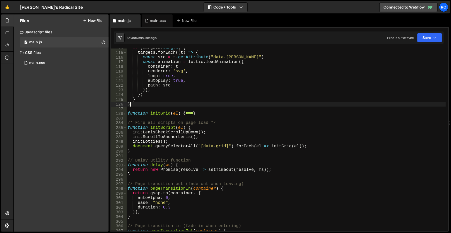
click at [143, 105] on div "if ( targets . length ) { targets . forEach (( t ) => { const src = t . getAttr…" at bounding box center [286, 142] width 319 height 192
type textarea "}"
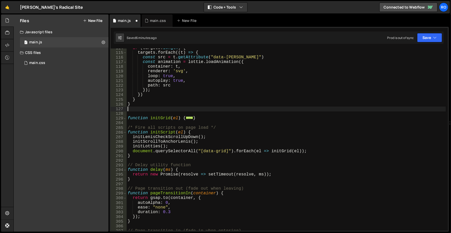
paste textarea "}"
type textarea "}"
